Goal: Task Accomplishment & Management: Manage account settings

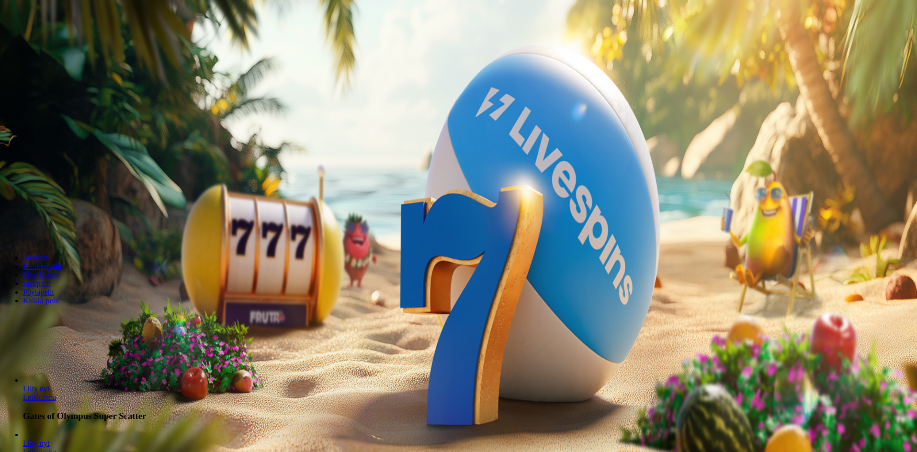
click at [72, 201] on input "***" at bounding box center [38, 206] width 68 height 10
drag, startPoint x: 522, startPoint y: 124, endPoint x: 378, endPoint y: 98, distance: 146.6
click at [383, 109] on div "200 Ilmaiskierrosta €50 €150 €250 *** € € Talleta ja pelaa 200 kierrätysvapaata…" at bounding box center [458, 168] width 909 height 137
type input "**"
click at [54, 227] on button "Talleta ja pelaa" at bounding box center [29, 232] width 50 height 10
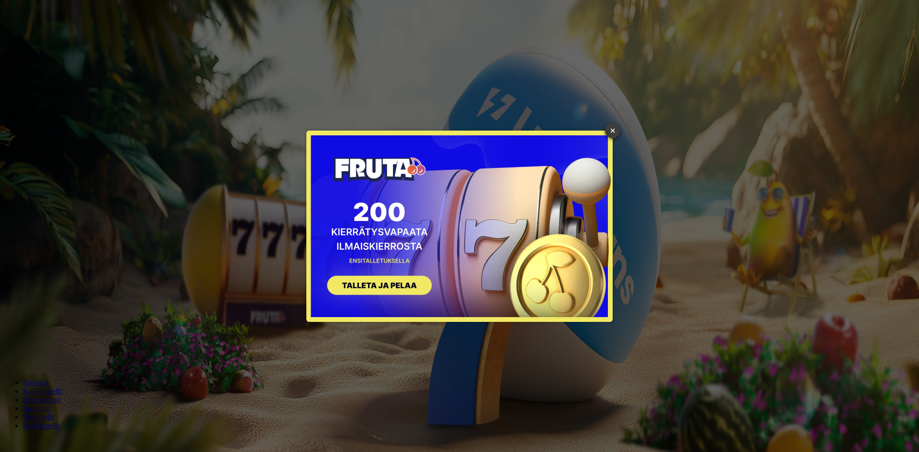
click at [612, 131] on link "×" at bounding box center [612, 130] width 15 height 15
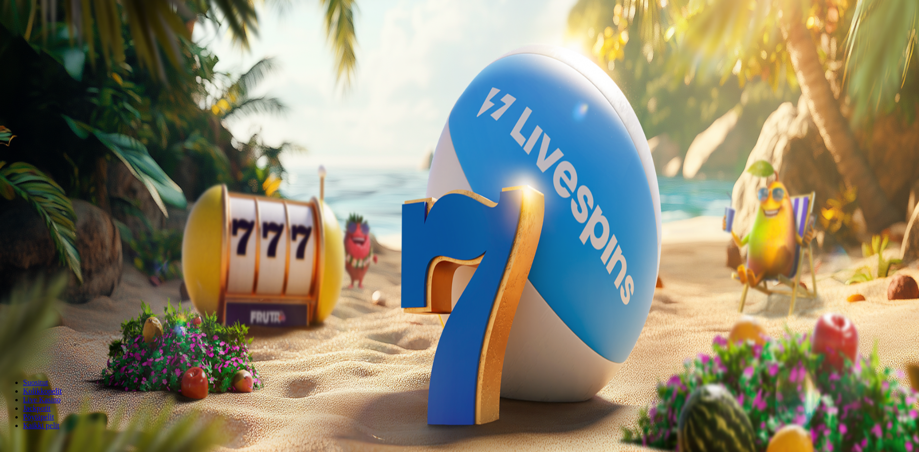
click at [361, 214] on div at bounding box center [459, 214] width 911 height 0
click at [51, 40] on button "Talletus € 0.00" at bounding box center [27, 35] width 47 height 10
click at [72, 219] on input "***" at bounding box center [38, 224] width 68 height 10
type input "*"
type input "**"
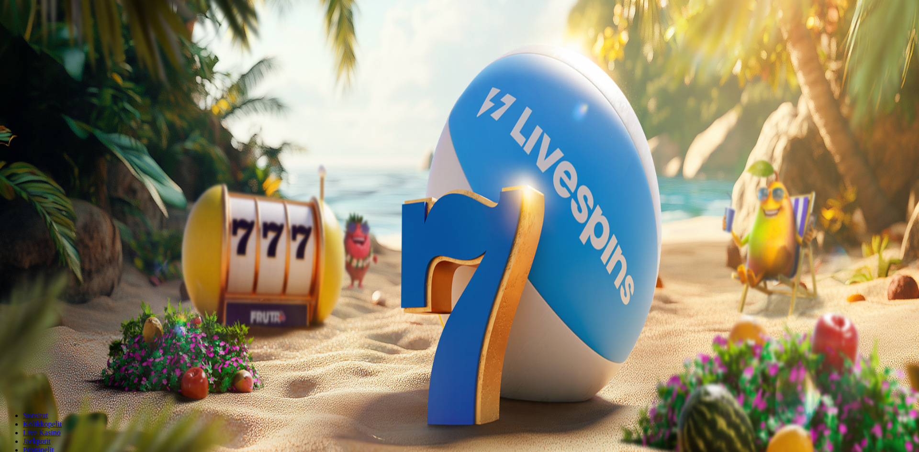
click at [4, 237] on button "TALLETA JA PELAA" at bounding box center [36, 242] width 65 height 10
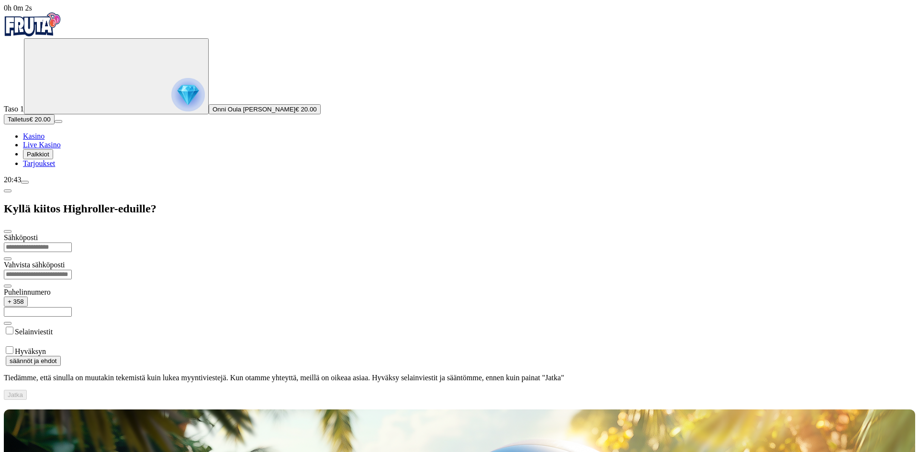
click at [72, 307] on input "text" at bounding box center [38, 312] width 68 height 10
drag, startPoint x: 167, startPoint y: 67, endPoint x: 167, endPoint y: 61, distance: 5.3
click at [72, 243] on input "email" at bounding box center [38, 248] width 68 height 10
type input "**********"
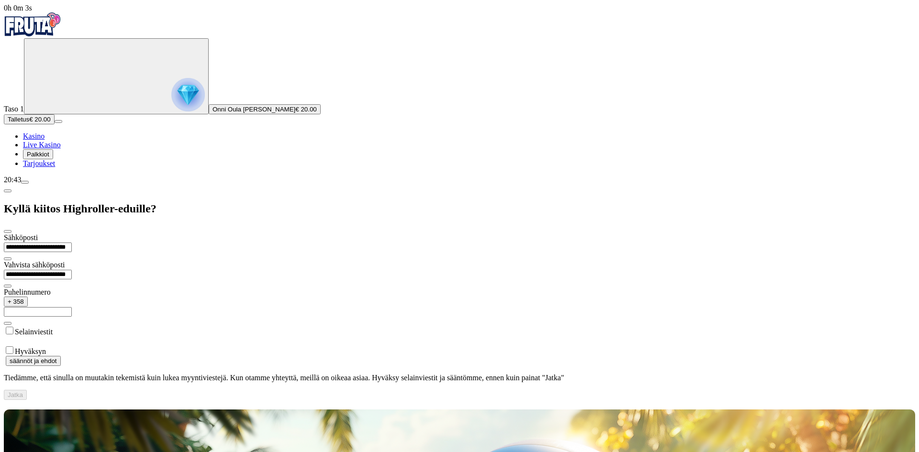
type input "**********"
click at [27, 390] on button "Jatka" at bounding box center [15, 395] width 23 height 10
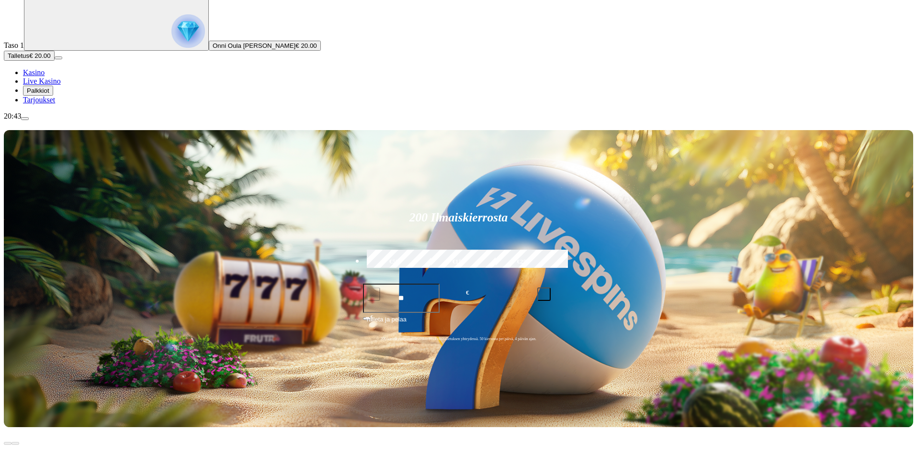
scroll to position [48, 0]
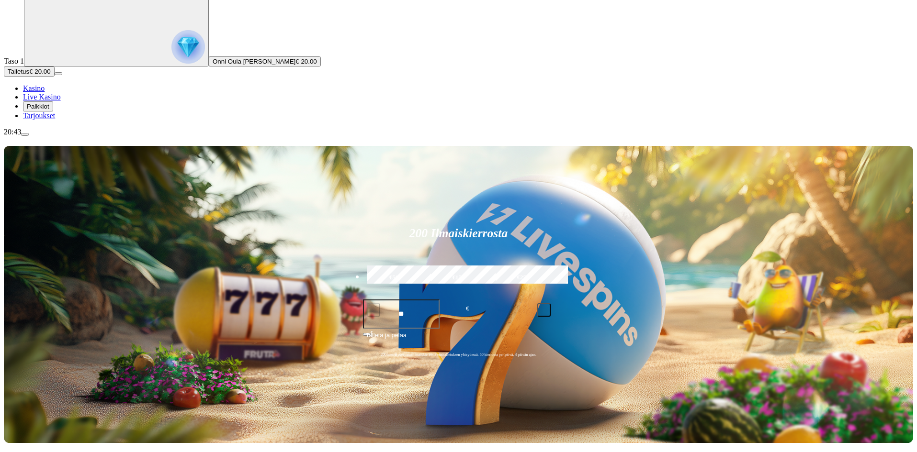
click at [43, 120] on span "Tarjoukset" at bounding box center [39, 116] width 32 height 8
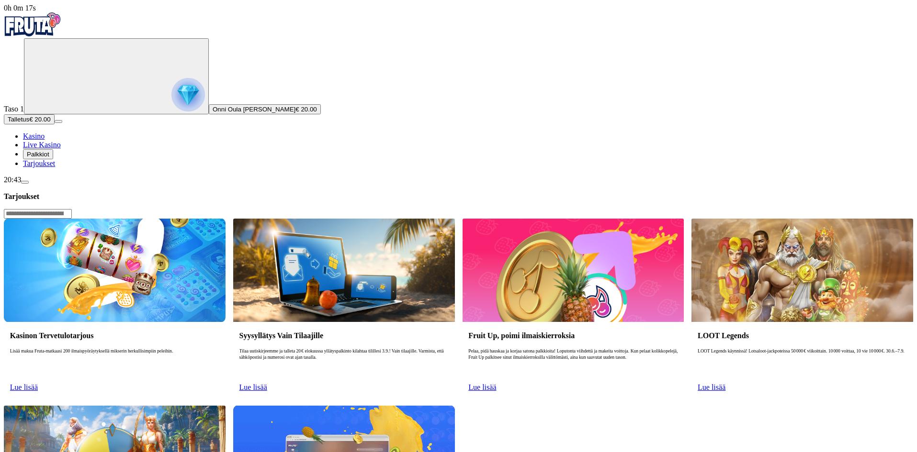
click at [53, 159] on button "Palkkiot" at bounding box center [38, 154] width 30 height 10
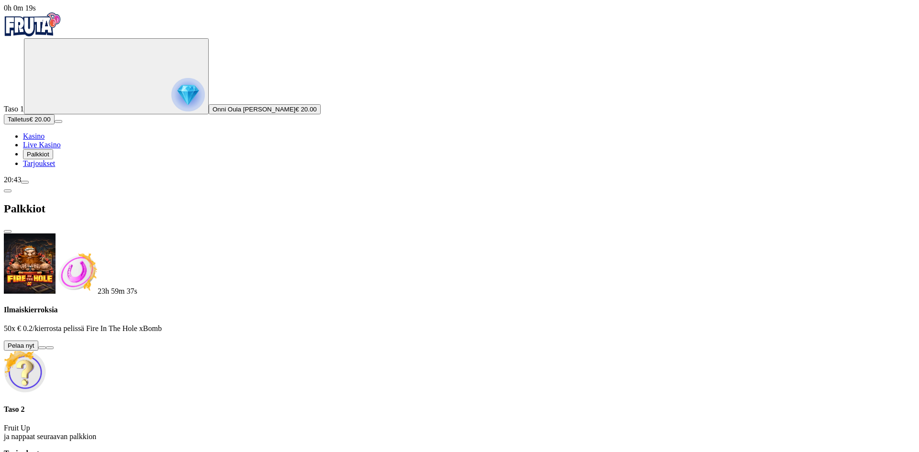
click at [46, 347] on button at bounding box center [42, 348] width 8 height 3
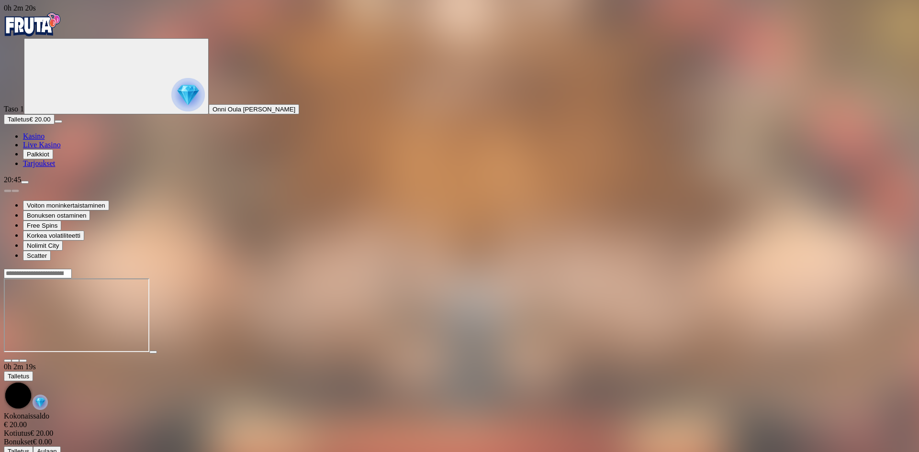
click at [8, 361] on span "close icon" at bounding box center [8, 361] width 0 height 0
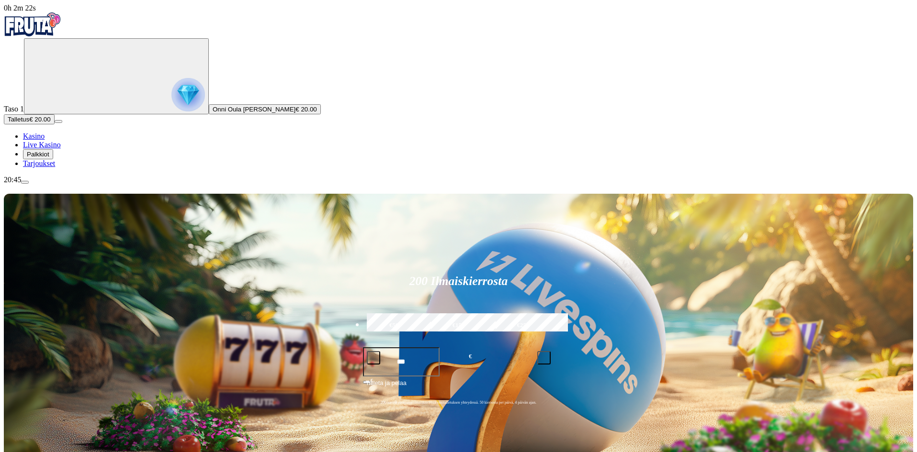
click at [49, 158] on span "Palkkiot" at bounding box center [38, 154] width 23 height 7
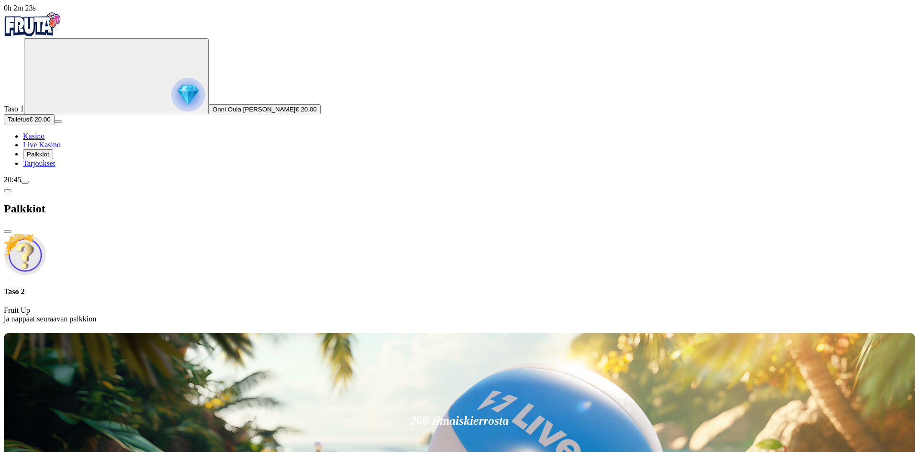
click at [46, 234] on img at bounding box center [25, 255] width 42 height 42
click at [195, 306] on p "Fruit Up ja nappaat seuraavan palkkion" at bounding box center [459, 314] width 911 height 17
click at [46, 234] on img at bounding box center [25, 255] width 42 height 42
click at [404, 331] on div at bounding box center [459, 331] width 911 height 0
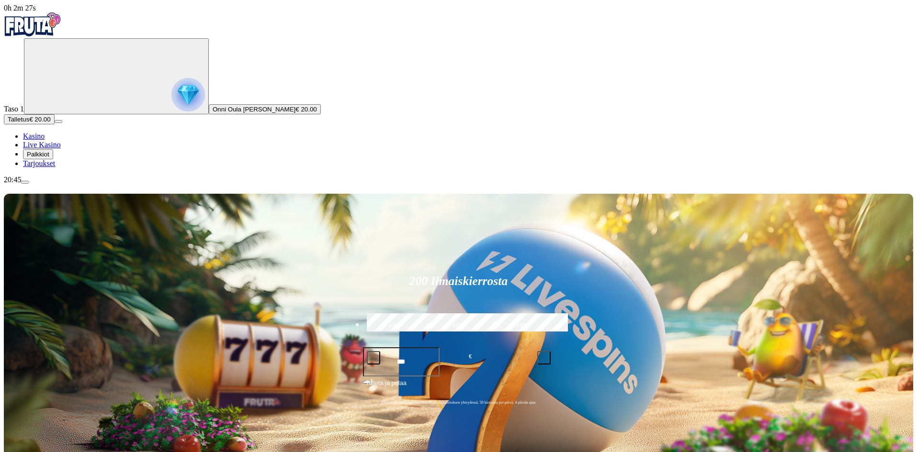
click at [53, 159] on button "Palkkiot" at bounding box center [38, 154] width 30 height 10
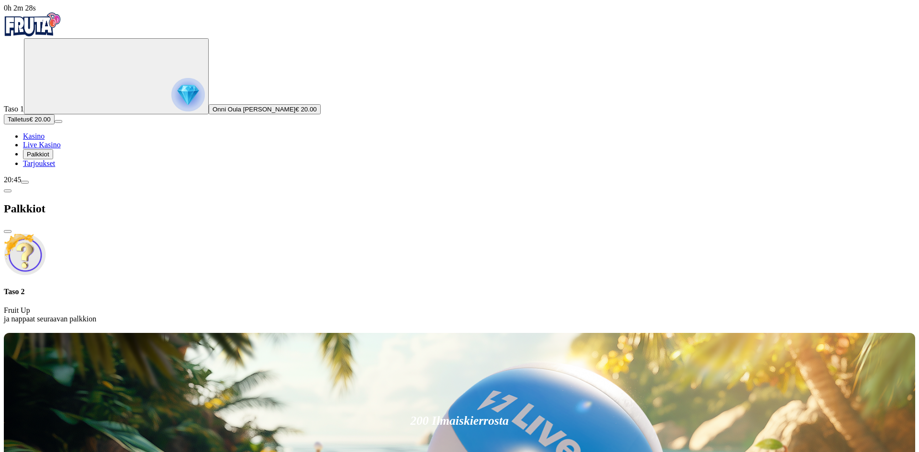
click at [55, 168] on span "Tarjoukset" at bounding box center [39, 163] width 32 height 8
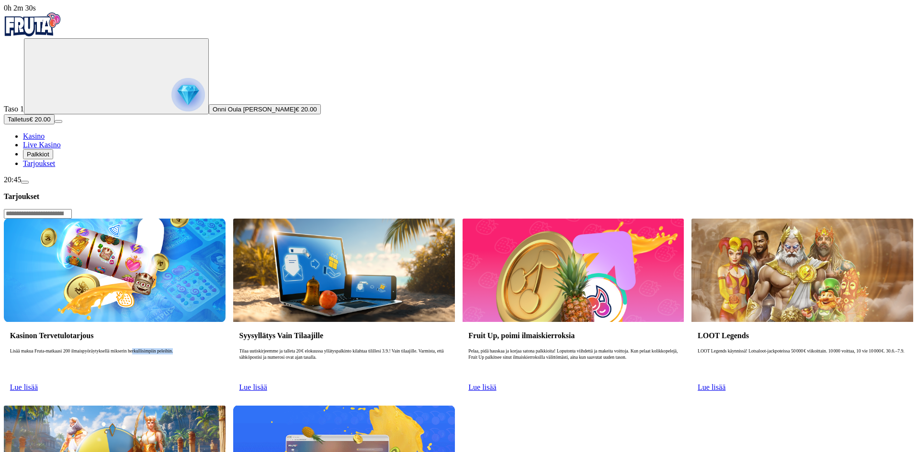
drag, startPoint x: 197, startPoint y: 159, endPoint x: 275, endPoint y: 164, distance: 78.2
click at [219, 349] on p "Lisää makua Fruta-matkaasi 200 ilmaispyöräytyksellä mikserin herkullisimpiin pe…" at bounding box center [114, 364] width 209 height 31
click at [38, 383] on span "Lue lisää" at bounding box center [24, 387] width 28 height 8
click at [45, 140] on span "Kasino" at bounding box center [34, 136] width 22 height 8
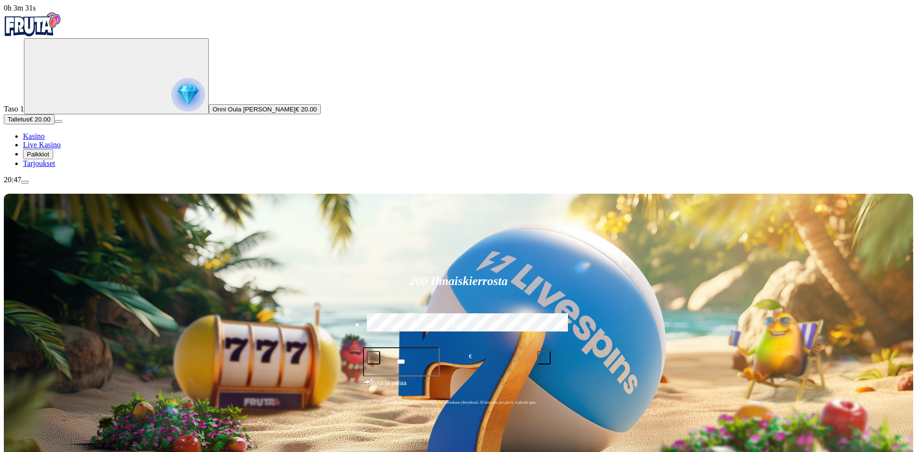
click at [51, 97] on circle "Primary" at bounding box center [100, 76] width 98 height 98
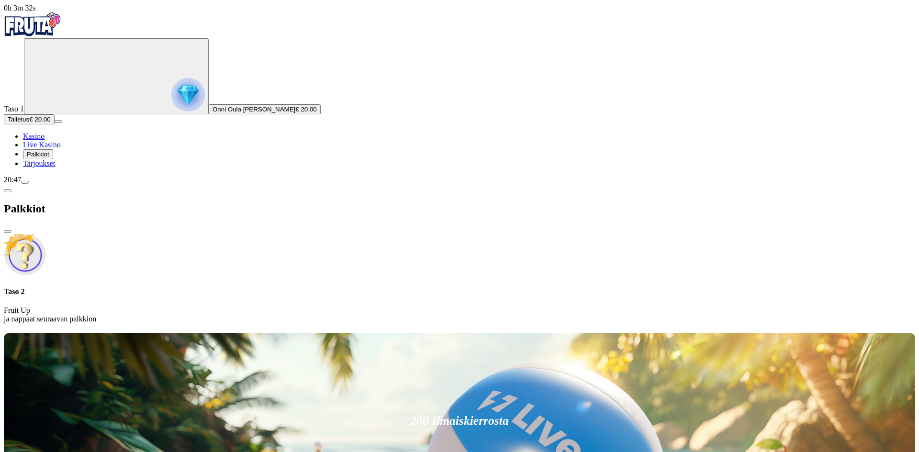
click at [66, 87] on circle "Primary" at bounding box center [100, 76] width 98 height 98
click at [82, 184] on div "20:47" at bounding box center [459, 180] width 911 height 9
click at [29, 184] on button "menu" at bounding box center [25, 182] width 8 height 3
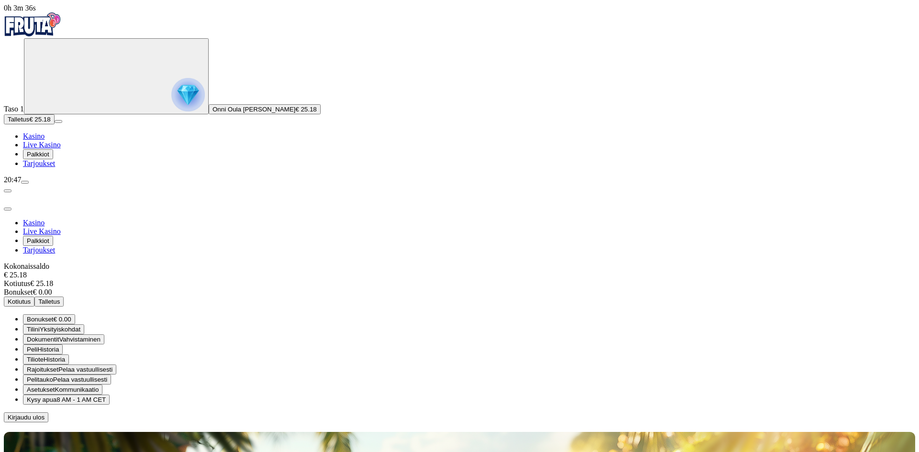
click at [31, 298] on span "Kotiutus" at bounding box center [19, 301] width 23 height 7
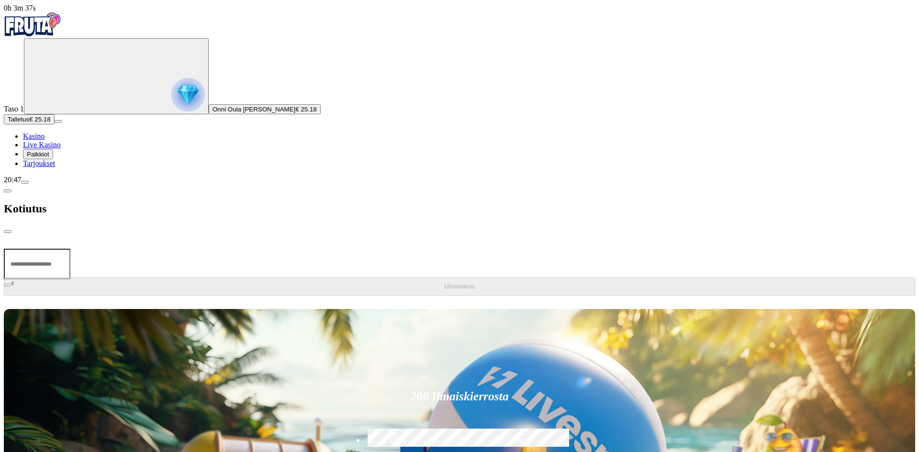
click at [70, 249] on input "number" at bounding box center [37, 264] width 67 height 31
type input "*****"
click at [8, 232] on span "close icon" at bounding box center [8, 232] width 0 height 0
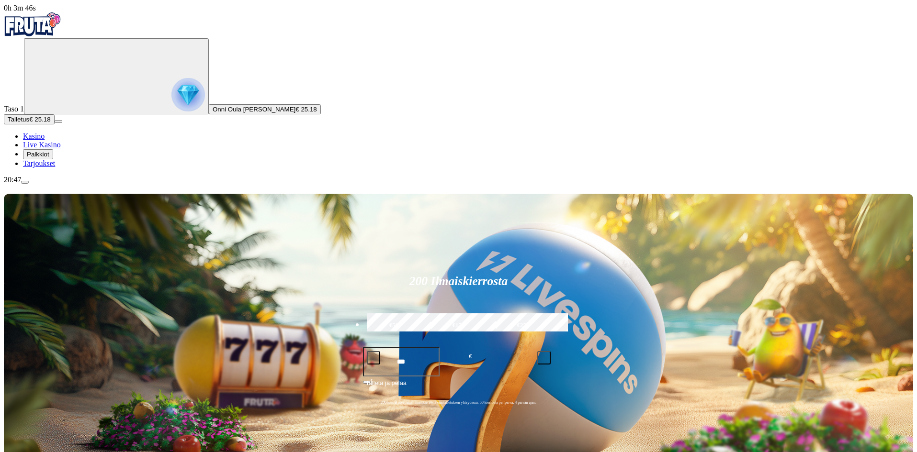
click at [295, 113] on span "€ 25.18" at bounding box center [305, 109] width 21 height 7
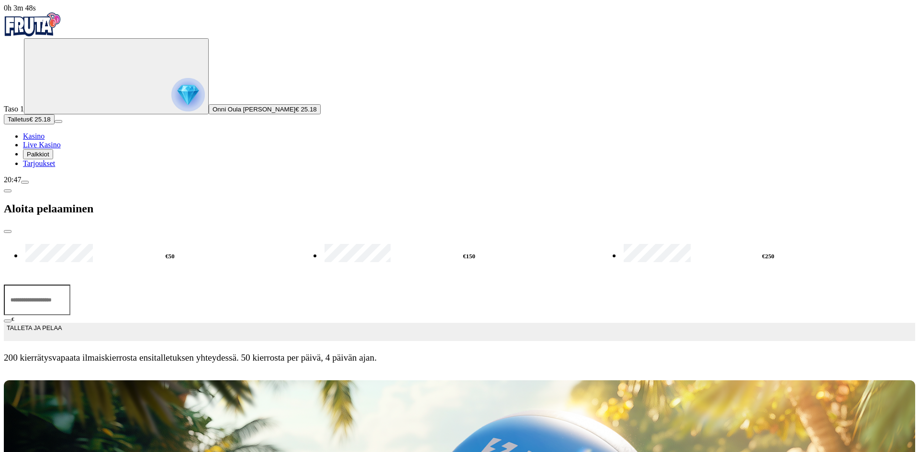
click at [25, 182] on span "menu icon" at bounding box center [25, 182] width 0 height 0
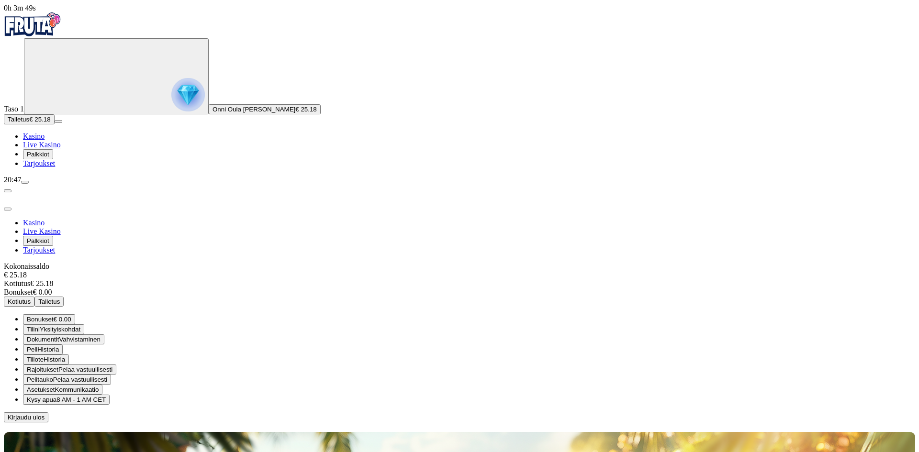
click at [31, 298] on span "Kotiutus" at bounding box center [19, 301] width 23 height 7
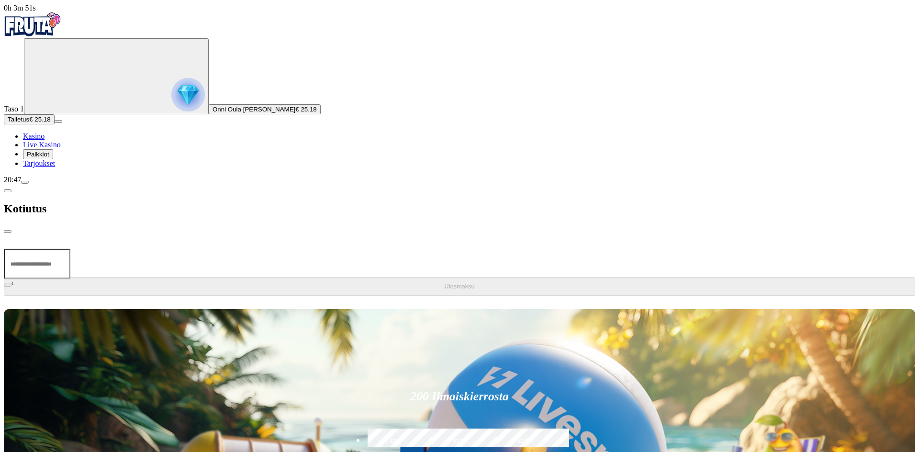
click at [70, 249] on input "number" at bounding box center [37, 264] width 67 height 31
type input "*****"
click at [252, 278] on button "Ulosmaksu" at bounding box center [459, 287] width 911 height 18
click at [70, 249] on input "number" at bounding box center [37, 264] width 67 height 31
click at [8, 191] on span "chevron-left icon" at bounding box center [8, 191] width 0 height 0
